Goal: Task Accomplishment & Management: Manage account settings

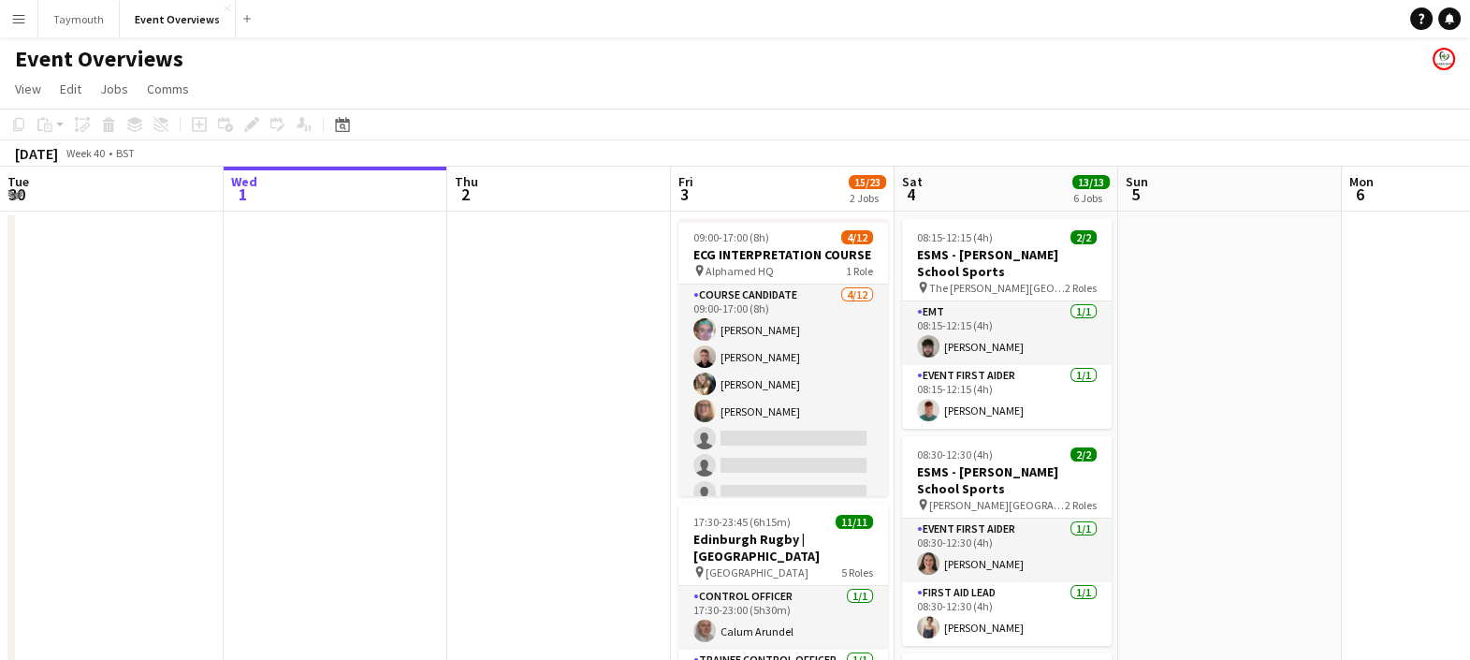
click at [9, 11] on button "Menu" at bounding box center [18, 18] width 37 height 37
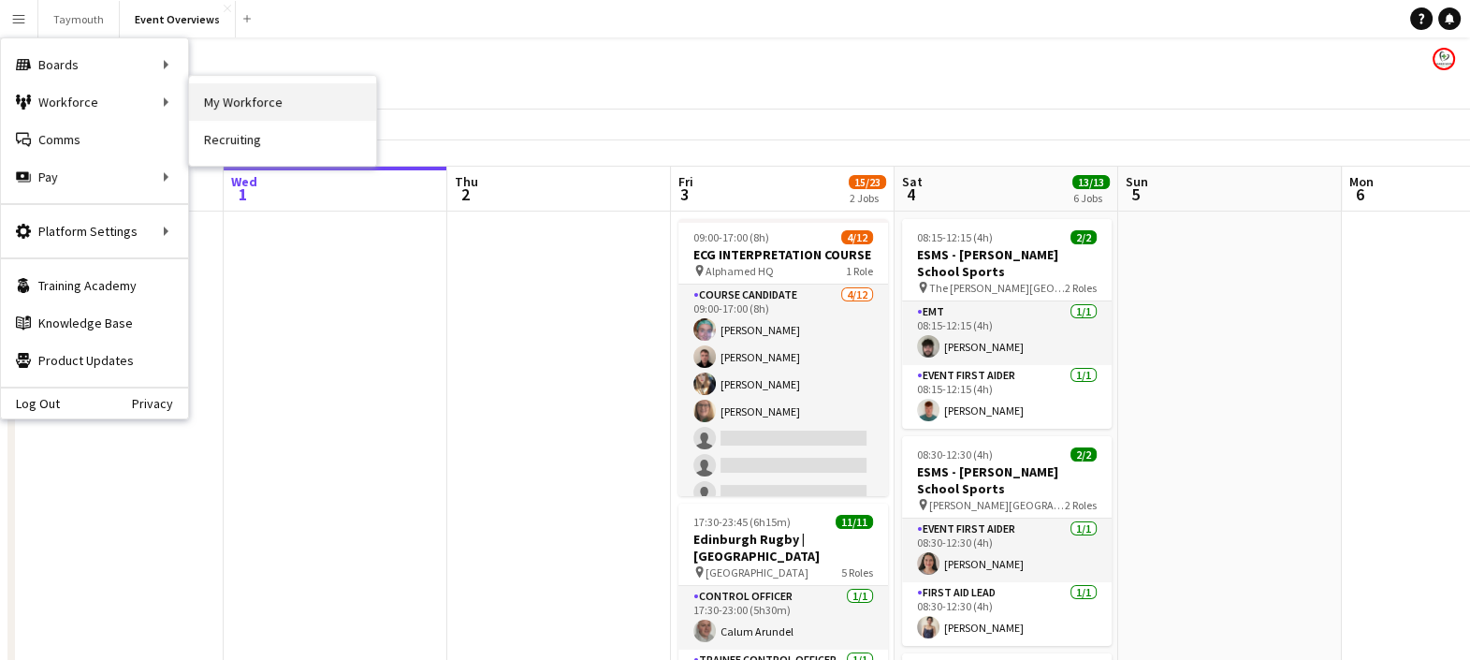
click at [227, 103] on link "My Workforce" at bounding box center [282, 101] width 187 height 37
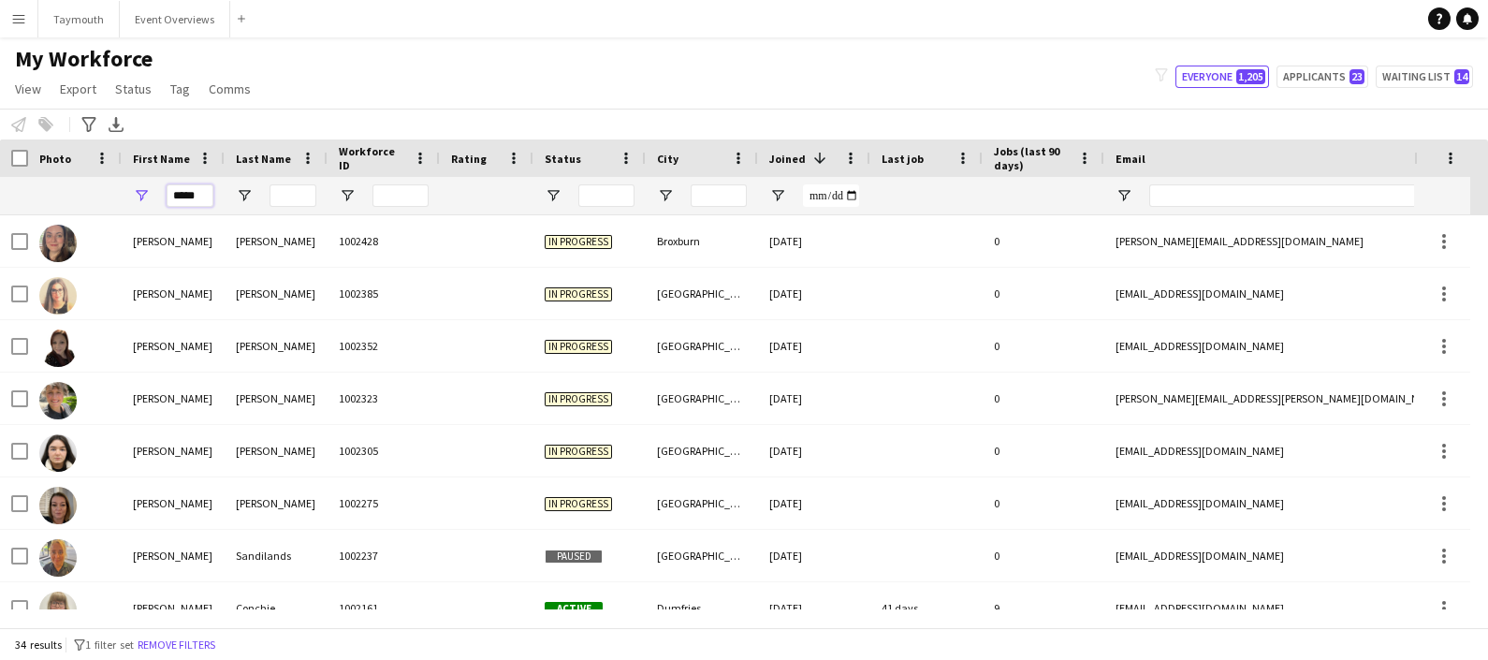
click at [201, 197] on input "*****" at bounding box center [190, 195] width 47 height 22
type input "*"
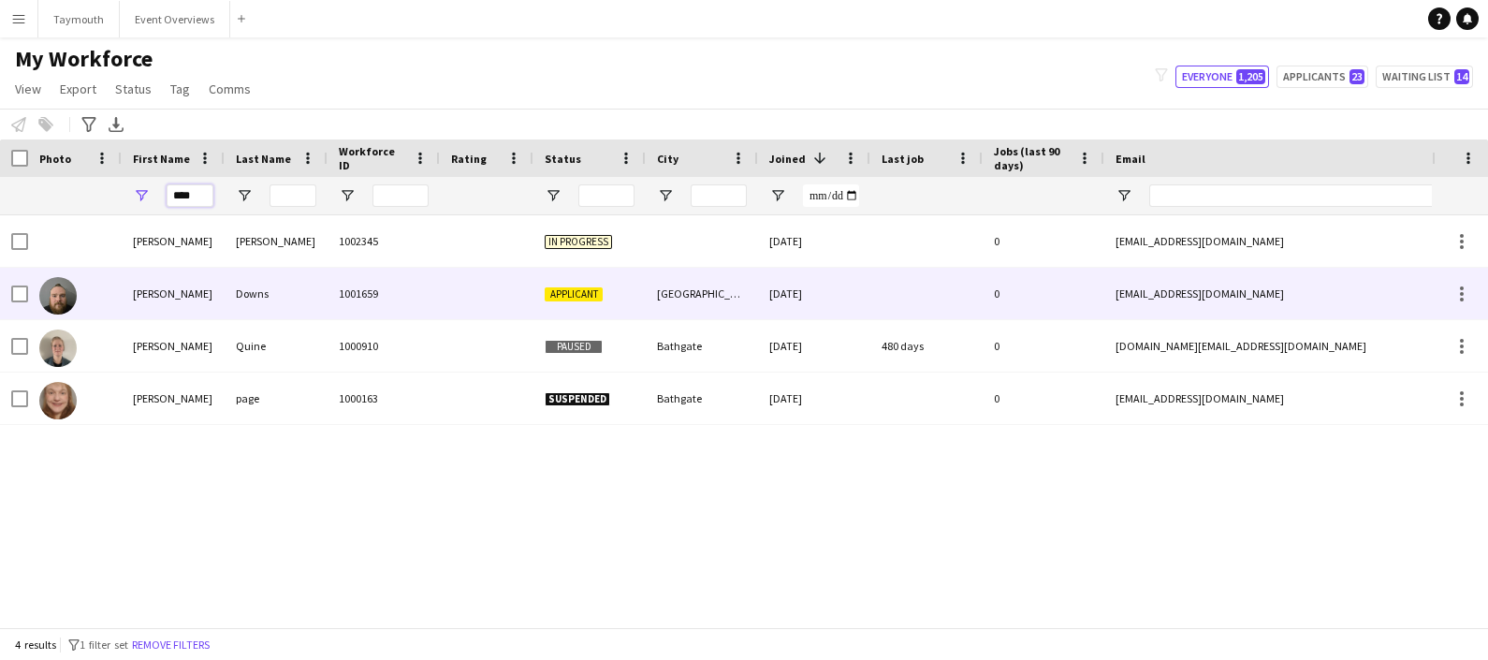
type input "****"
click at [215, 301] on div "[PERSON_NAME]" at bounding box center [173, 293] width 103 height 51
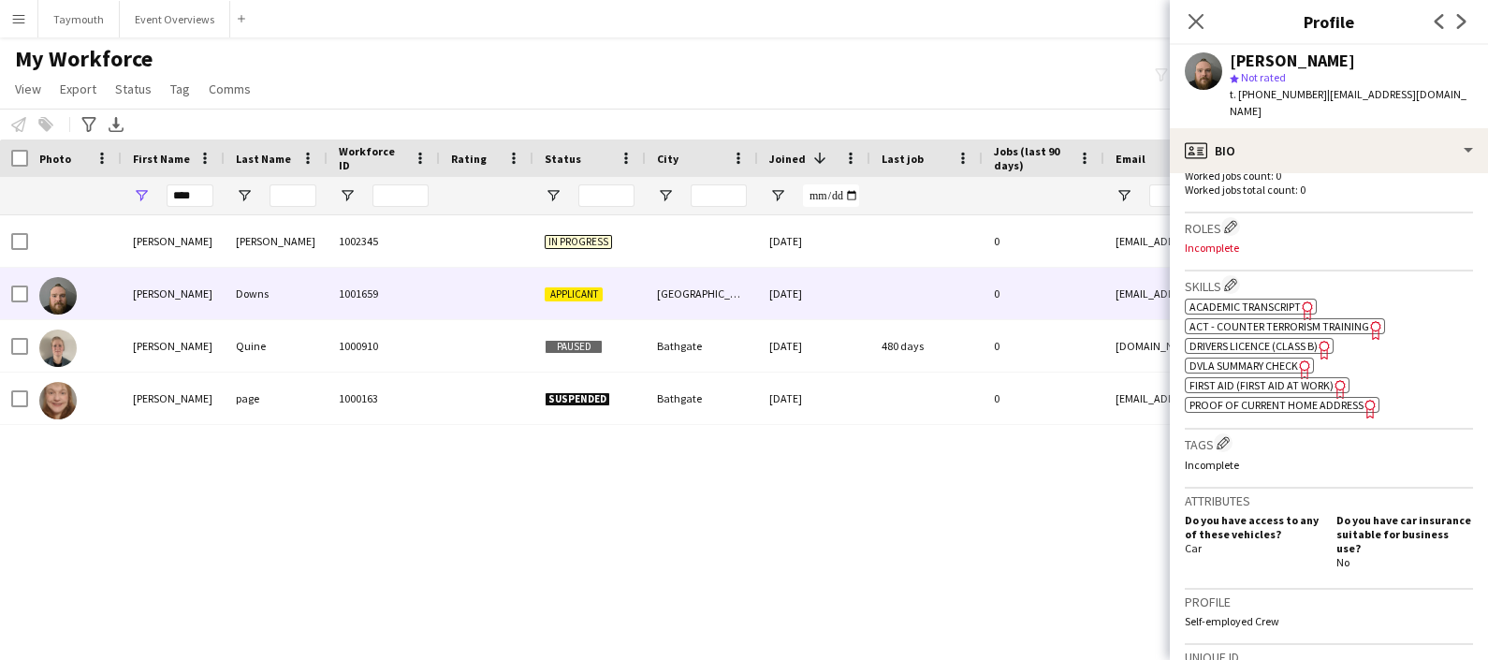
scroll to position [533, 0]
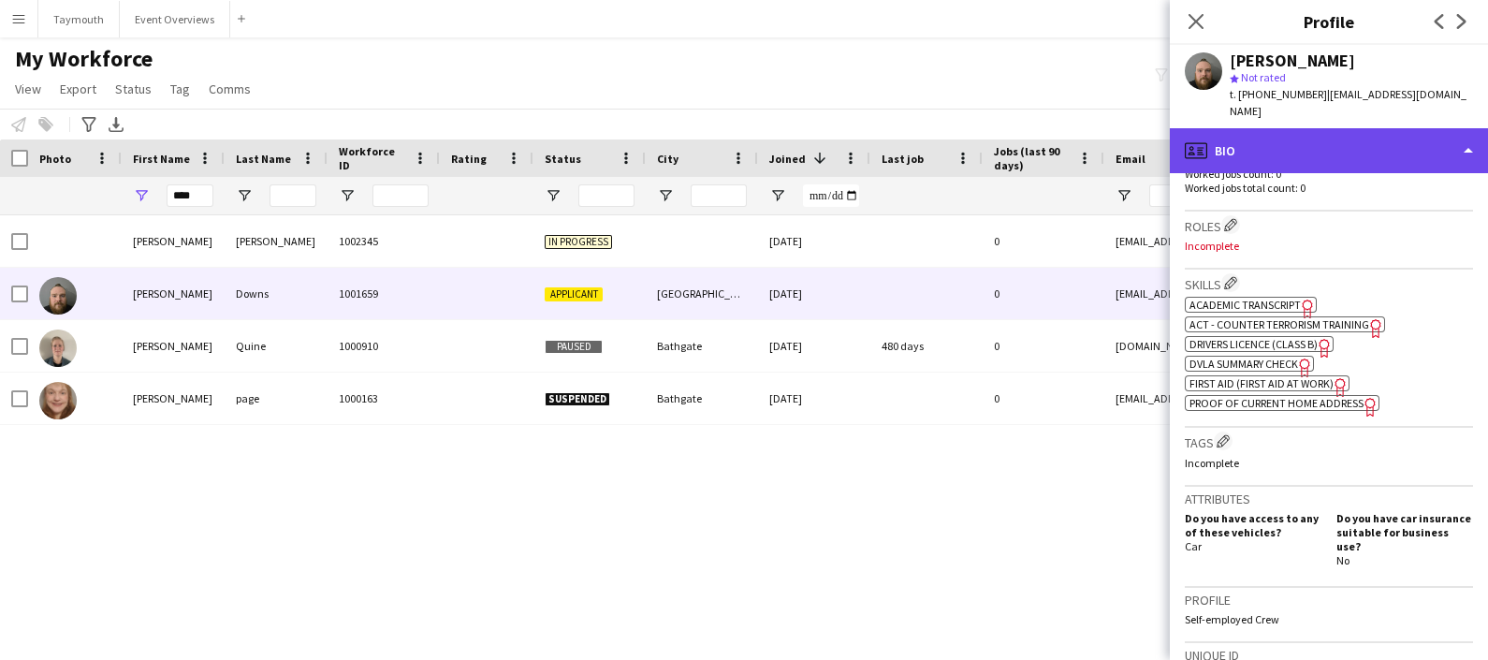
click at [1306, 135] on div "profile Bio" at bounding box center [1329, 150] width 318 height 45
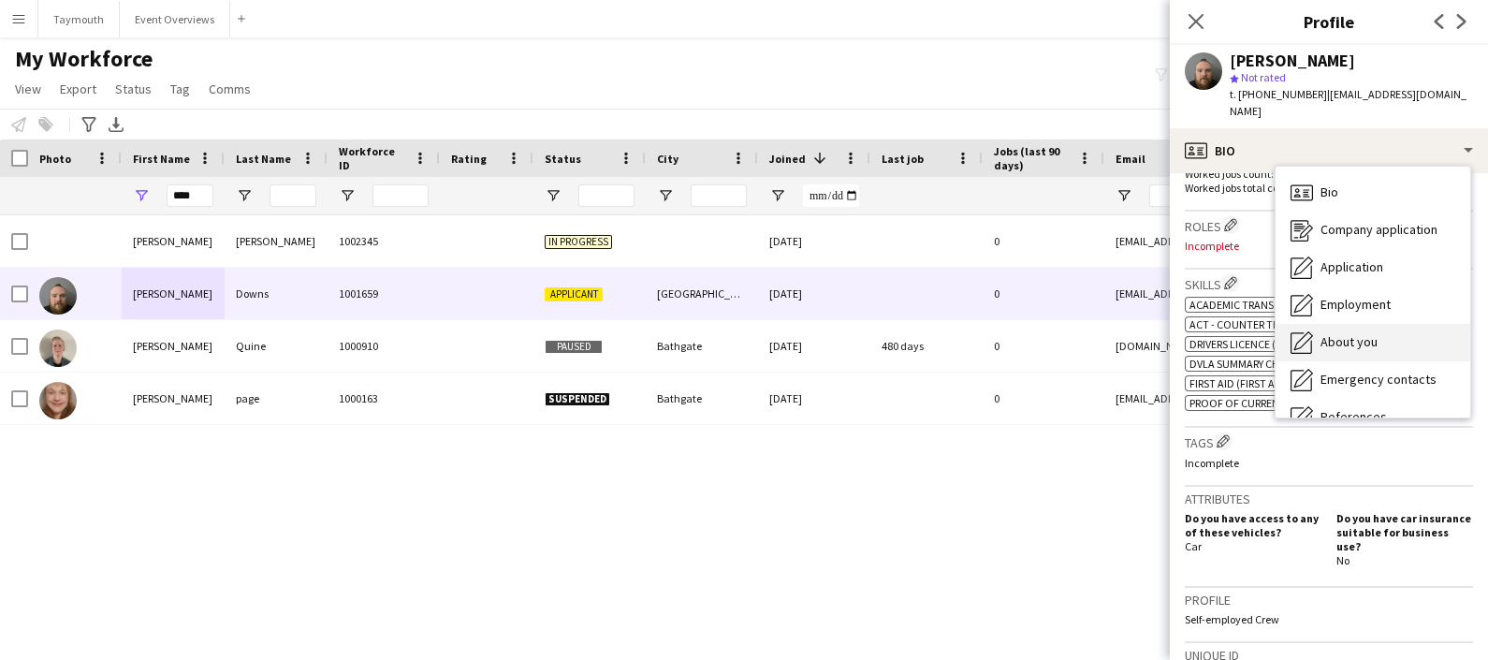
click at [1357, 342] on div "About you About you" at bounding box center [1373, 342] width 195 height 37
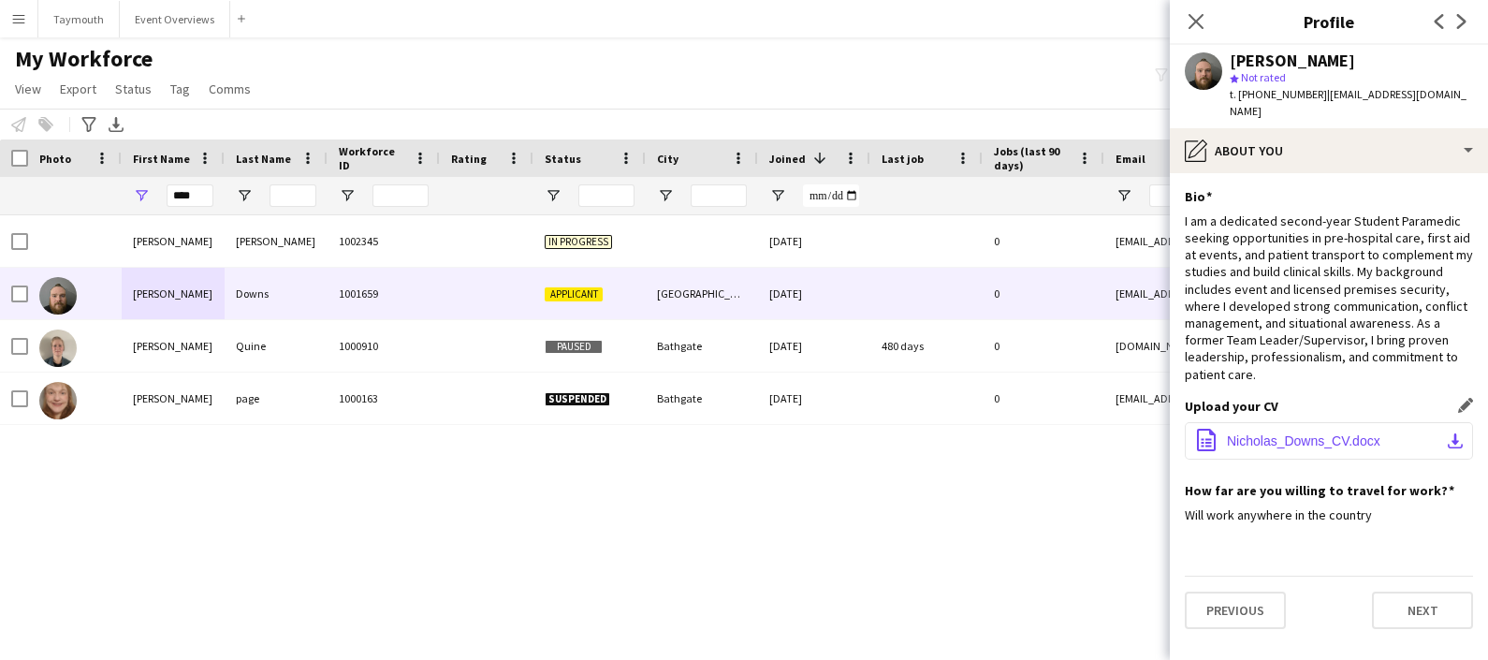
click at [1317, 433] on span "Nicholas_Downs_CV.docx" at bounding box center [1303, 440] width 153 height 15
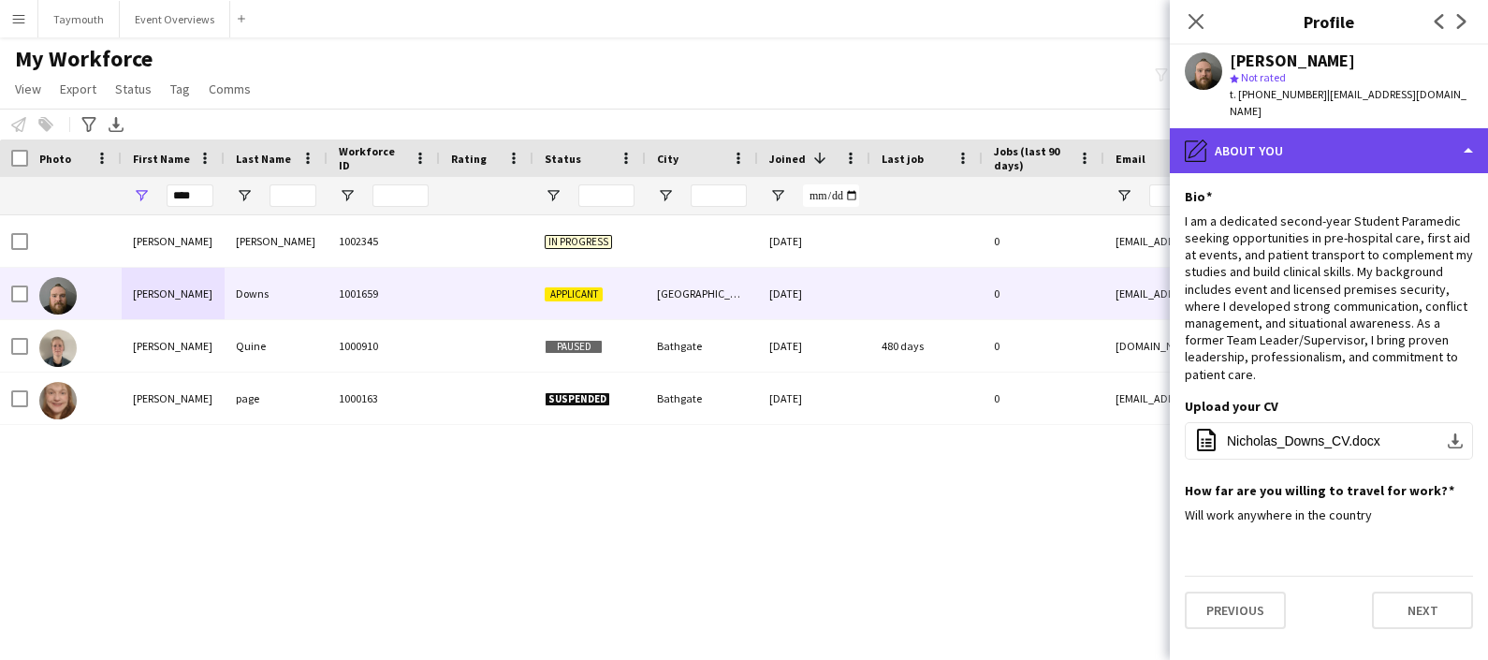
click at [1316, 152] on div "pencil4 About you" at bounding box center [1329, 150] width 318 height 45
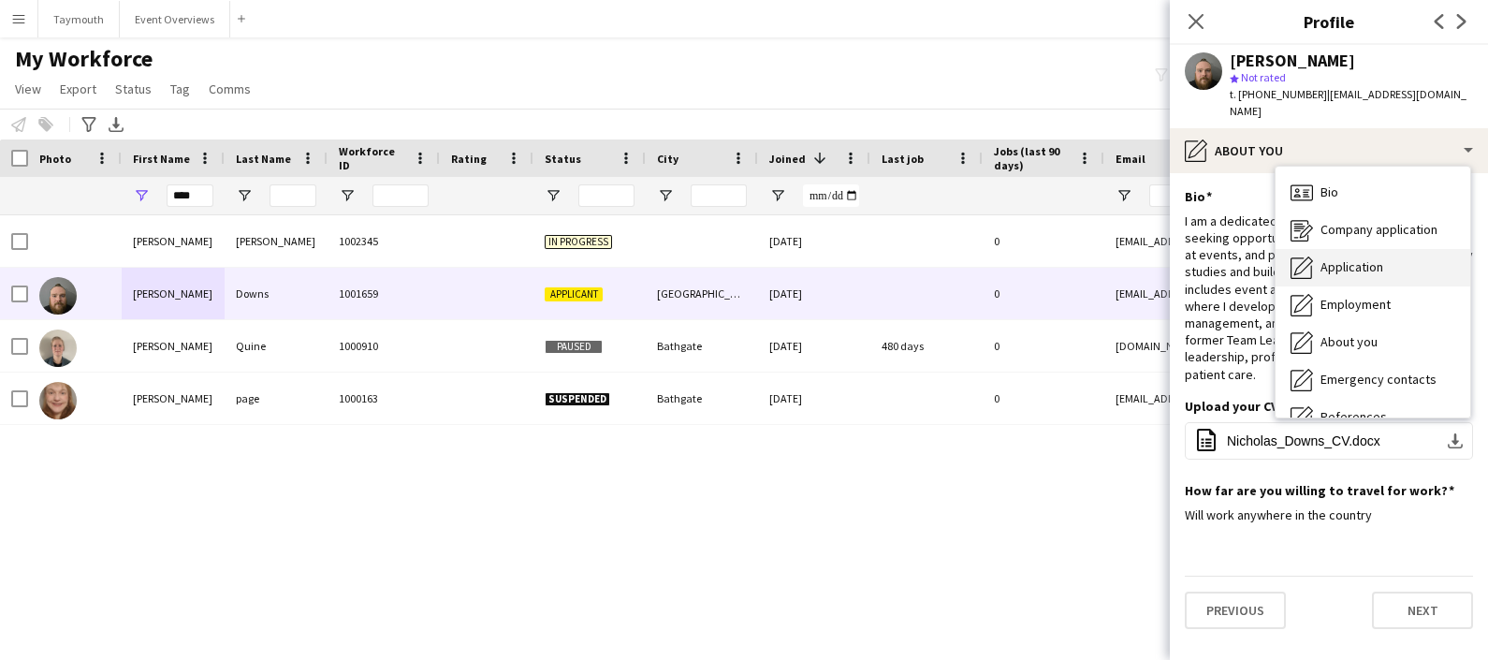
click at [1351, 264] on div "Application Application" at bounding box center [1373, 267] width 195 height 37
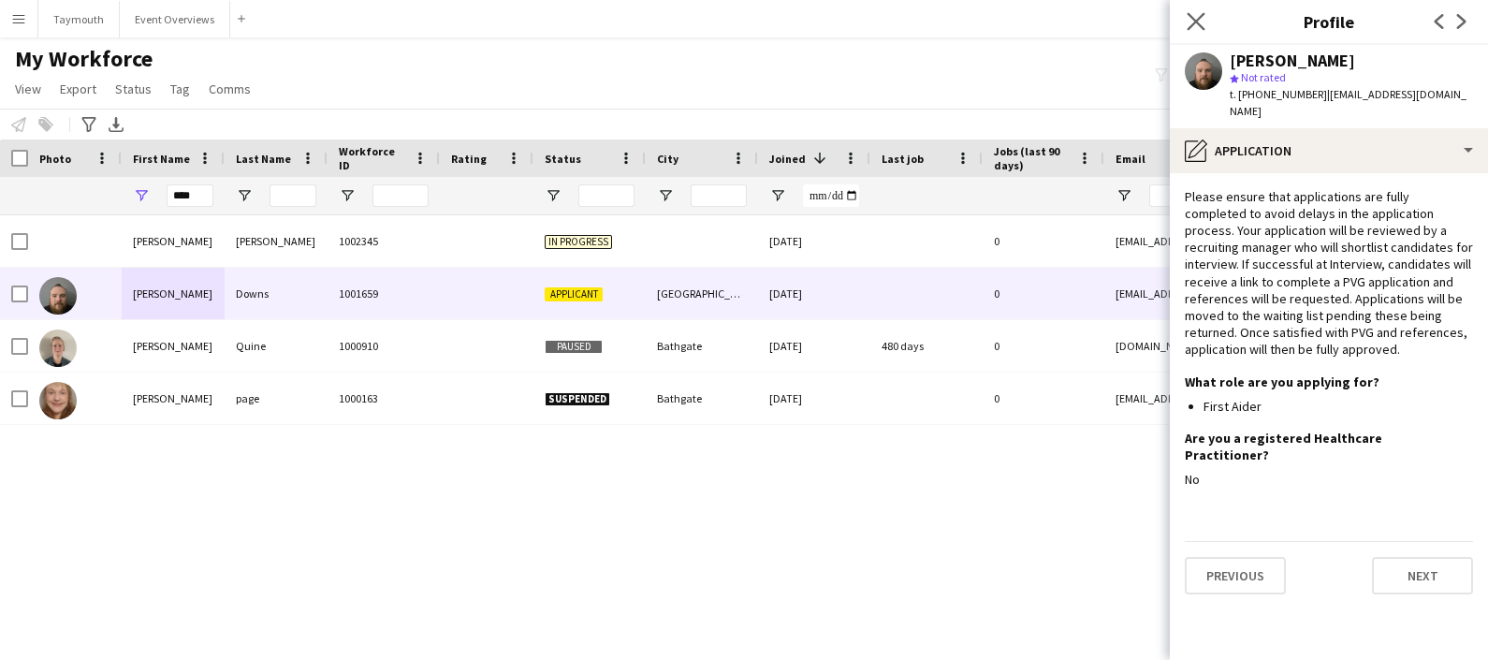
click at [1204, 24] on icon "Close pop-in" at bounding box center [1196, 21] width 18 height 18
